Goal: Transaction & Acquisition: Purchase product/service

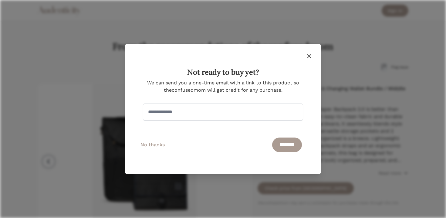
click at [310, 54] on icon "button" at bounding box center [308, 55] width 7 height 7
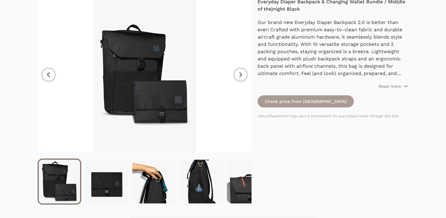
scroll to position [96, 0]
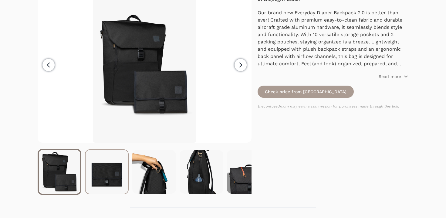
click at [108, 163] on img at bounding box center [106, 172] width 42 height 44
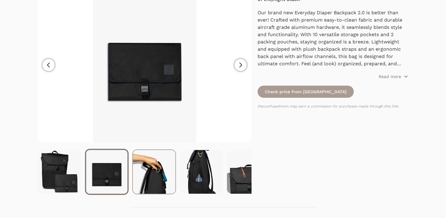
click at [145, 164] on img at bounding box center [154, 172] width 42 height 44
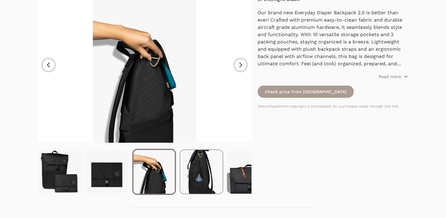
click at [189, 163] on img at bounding box center [201, 172] width 42 height 44
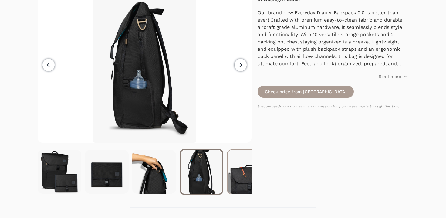
click at [229, 168] on img at bounding box center [248, 172] width 42 height 44
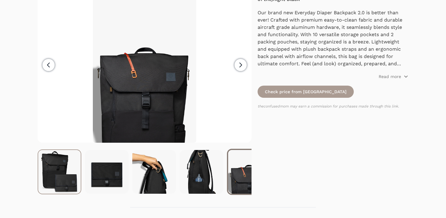
click at [64, 167] on img at bounding box center [59, 172] width 42 height 44
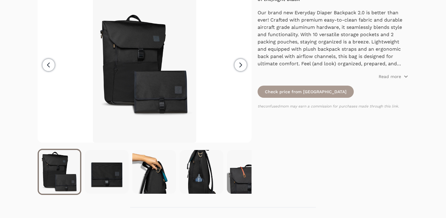
click at [240, 67] on icon "button" at bounding box center [241, 65] width 2 height 4
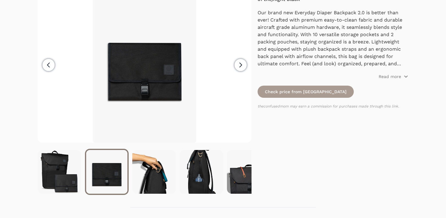
click at [240, 67] on icon "button" at bounding box center [241, 65] width 2 height 4
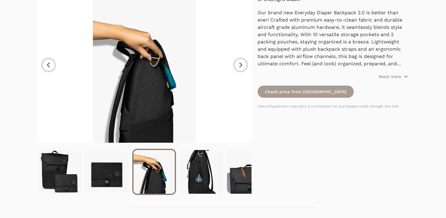
click at [240, 67] on icon "button" at bounding box center [241, 65] width 2 height 4
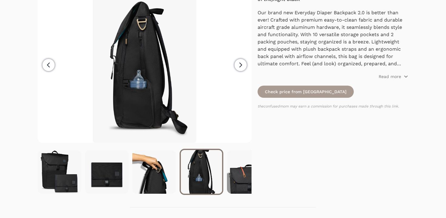
click at [240, 67] on icon "button" at bounding box center [241, 65] width 2 height 4
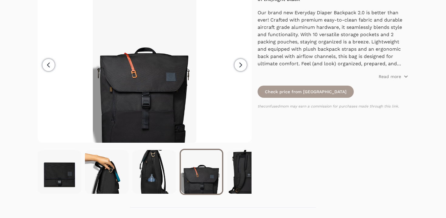
click at [240, 67] on icon "button" at bounding box center [241, 65] width 2 height 4
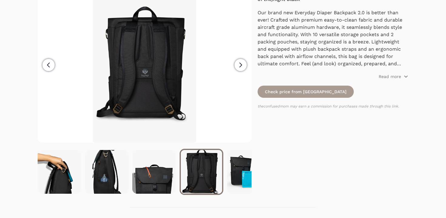
click at [240, 67] on icon "button" at bounding box center [241, 65] width 2 height 4
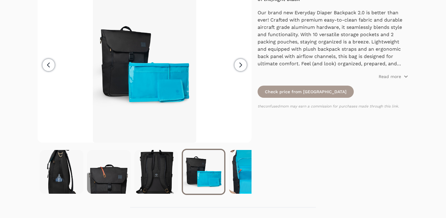
scroll to position [0, 142]
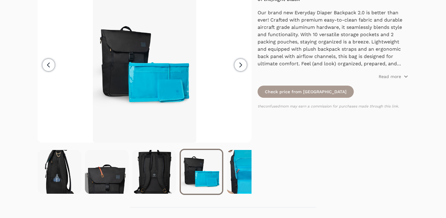
click at [240, 67] on icon "button" at bounding box center [241, 65] width 2 height 4
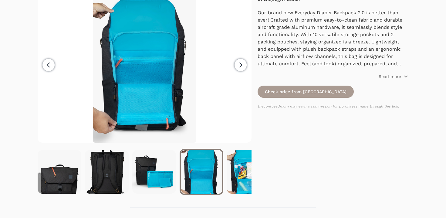
click at [240, 67] on icon "button" at bounding box center [241, 65] width 2 height 4
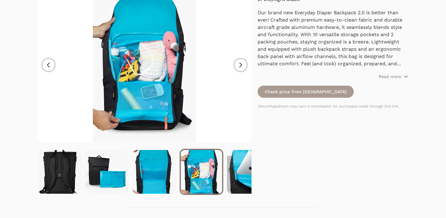
click at [240, 67] on icon "button" at bounding box center [241, 65] width 2 height 4
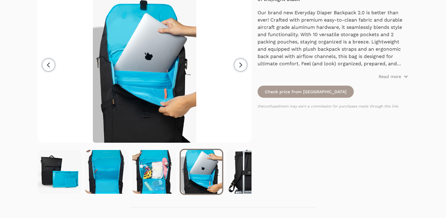
click at [240, 67] on icon "button" at bounding box center [241, 65] width 2 height 4
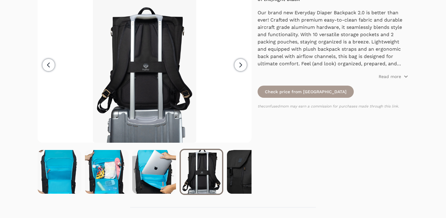
click at [240, 67] on icon "button" at bounding box center [241, 65] width 2 height 4
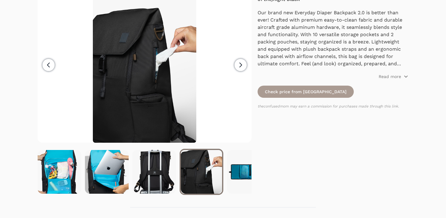
click at [240, 67] on icon "button" at bounding box center [241, 65] width 2 height 4
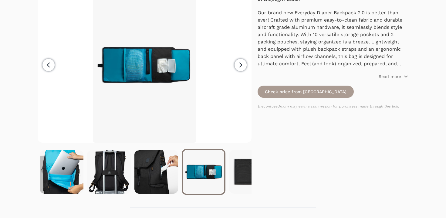
scroll to position [0, 426]
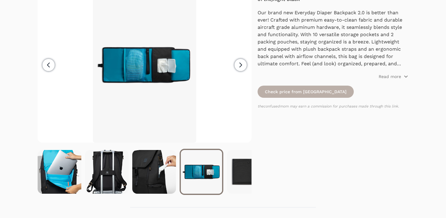
click at [290, 87] on link "Check price from [GEOGRAPHIC_DATA]" at bounding box center [305, 91] width 96 height 12
